Goal: Task Accomplishment & Management: Manage account settings

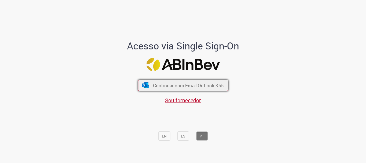
click at [177, 88] on span "Continuar com Email Outlook 365" at bounding box center [188, 85] width 71 height 6
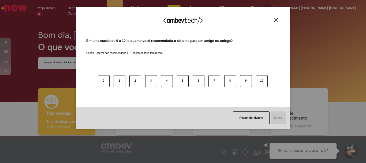
click at [277, 16] on div "Agradecemos seu feedback!" at bounding box center [183, 23] width 202 height 21
click at [278, 20] on img "Close" at bounding box center [276, 20] width 4 height 4
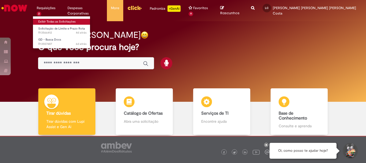
click at [55, 21] on link "Exibir Todas as Solicitações" at bounding box center [62, 22] width 59 height 6
